Goal: Task Accomplishment & Management: Manage account settings

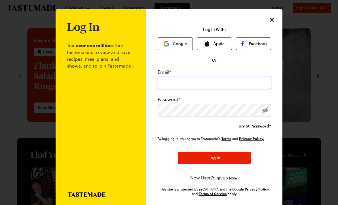
click at [195, 81] on input "email" at bounding box center [215, 83] width 114 height 12
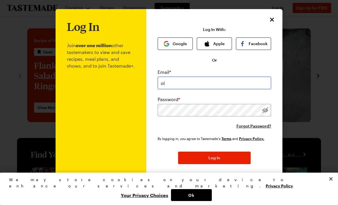
type input "[EMAIL_ADDRESS][DOMAIN_NAME]"
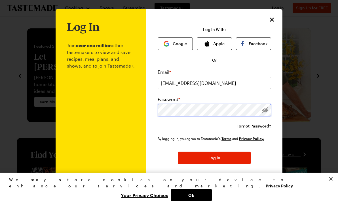
click at [178, 152] on button "Log In" at bounding box center [214, 158] width 73 height 12
click at [269, 110] on div at bounding box center [266, 110] width 12 height 12
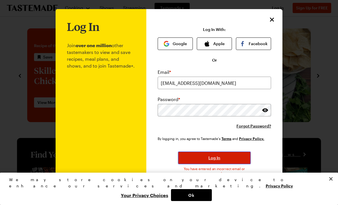
click at [191, 156] on button "Log In" at bounding box center [214, 158] width 73 height 12
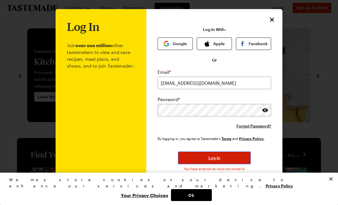
click at [200, 160] on button "Log In" at bounding box center [214, 158] width 73 height 12
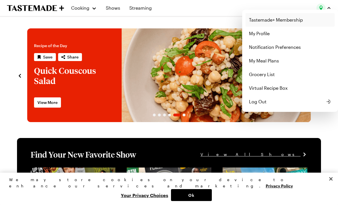
click at [294, 21] on link "Tastemade+ Membership" at bounding box center [290, 20] width 89 height 14
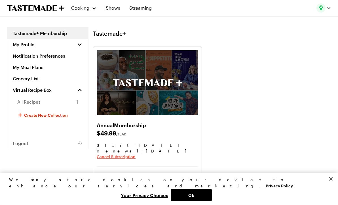
click at [117, 158] on span "Cancel Subscription" at bounding box center [116, 157] width 39 height 6
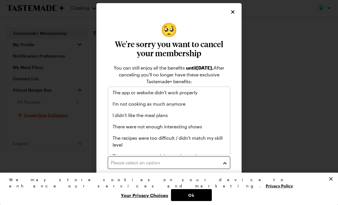
click at [155, 158] on button "Please select an option" at bounding box center [169, 162] width 123 height 12
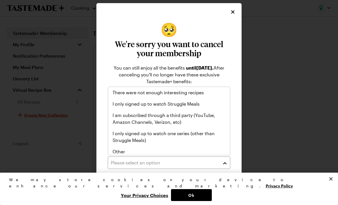
scroll to position [65, 0]
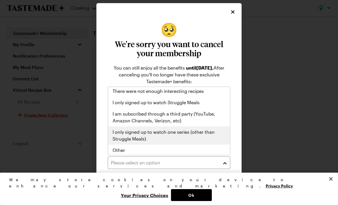
click at [151, 144] on div "I only signed up to watch one series (other than Struggle Meals)" at bounding box center [169, 135] width 122 height 18
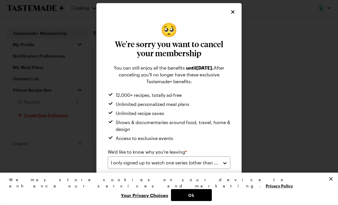
click at [179, 180] on button "Submit" at bounding box center [200, 186] width 60 height 12
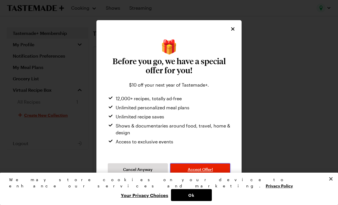
drag, startPoint x: 194, startPoint y: 168, endPoint x: 164, endPoint y: 150, distance: 34.8
click at [164, 150] on div "🎁 Before you go, we have a special offer for you! $10 off your next year of Tas…" at bounding box center [169, 107] width 134 height 136
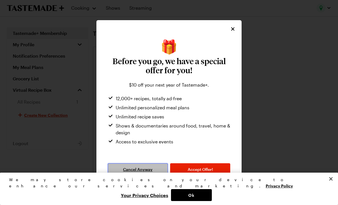
click at [151, 166] on button "Cancel Anyway" at bounding box center [138, 169] width 60 height 12
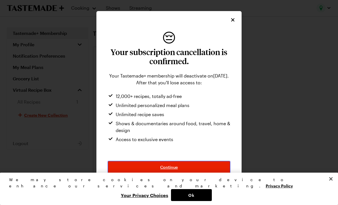
click at [151, 166] on button "Continue" at bounding box center [169, 167] width 123 height 12
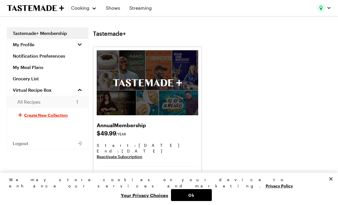
click at [65, 102] on link "All Recipes 1" at bounding box center [47, 102] width 81 height 12
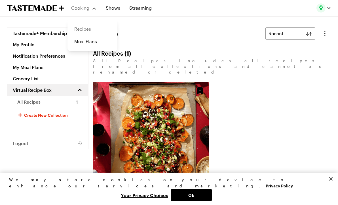
click at [84, 31] on link "Recipes" at bounding box center [92, 29] width 43 height 12
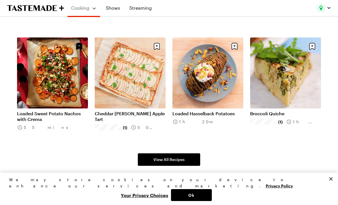
scroll to position [312, 0]
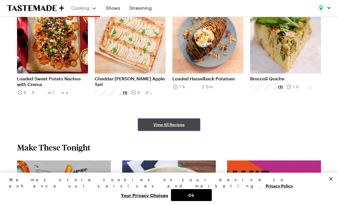
click at [174, 129] on link "View All Recipes" at bounding box center [169, 124] width 62 height 12
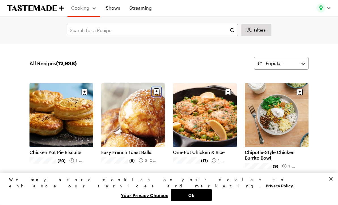
click at [156, 90] on icon "Save recipe" at bounding box center [157, 91] width 6 height 7
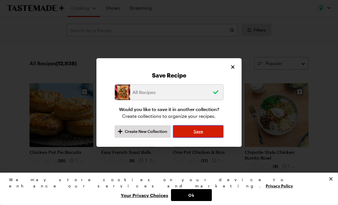
click at [193, 131] on button "Save" at bounding box center [198, 131] width 51 height 12
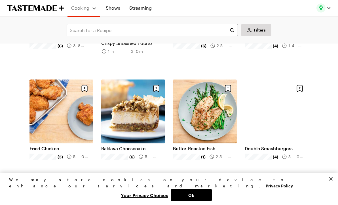
scroll to position [448, 0]
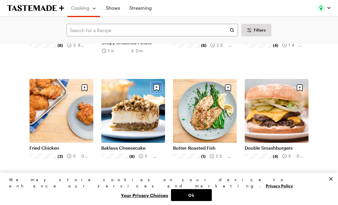
click at [157, 85] on icon "Save recipe" at bounding box center [157, 87] width 10 height 10
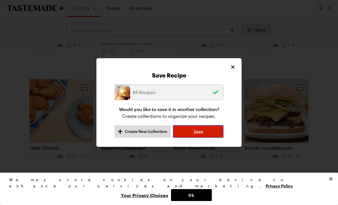
click at [218, 130] on button "Save" at bounding box center [198, 131] width 51 height 12
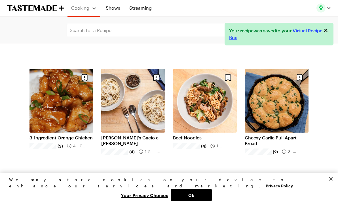
scroll to position [565, 0]
